Goal: Find specific page/section: Find specific page/section

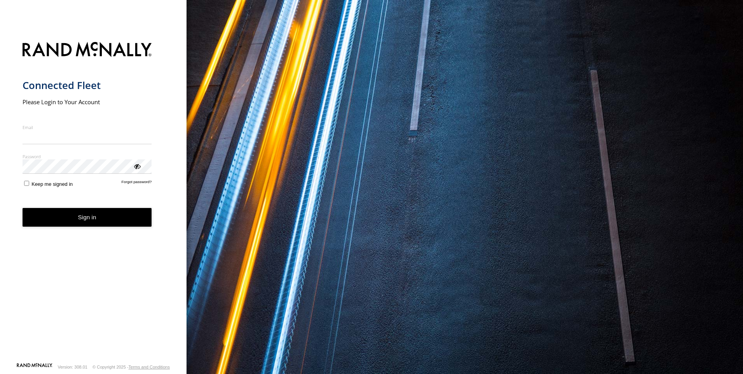
type input "**********"
click at [82, 226] on button "Sign in" at bounding box center [87, 217] width 129 height 19
click at [83, 216] on button "Sign in" at bounding box center [87, 217] width 129 height 19
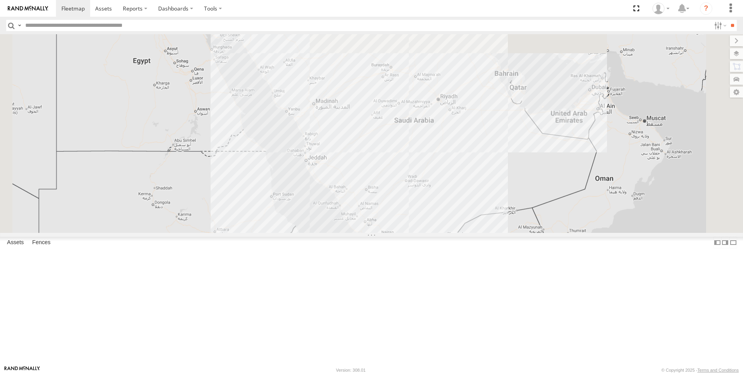
click at [118, 29] on input "text" at bounding box center [366, 25] width 688 height 11
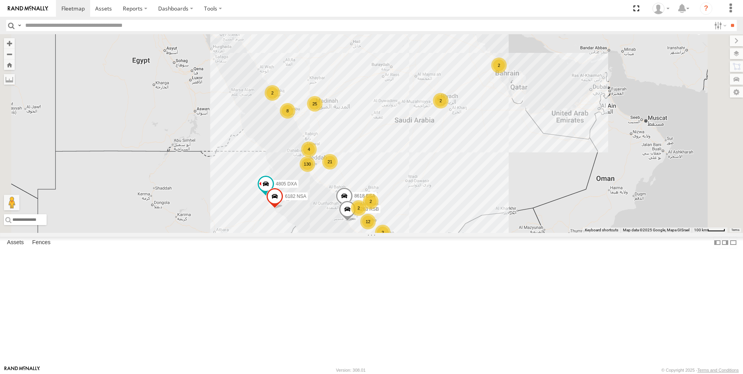
click at [117, 31] on input "text" at bounding box center [366, 25] width 688 height 11
click at [135, 28] on input "text" at bounding box center [366, 25] width 688 height 11
